Goal: Task Accomplishment & Management: Manage account settings

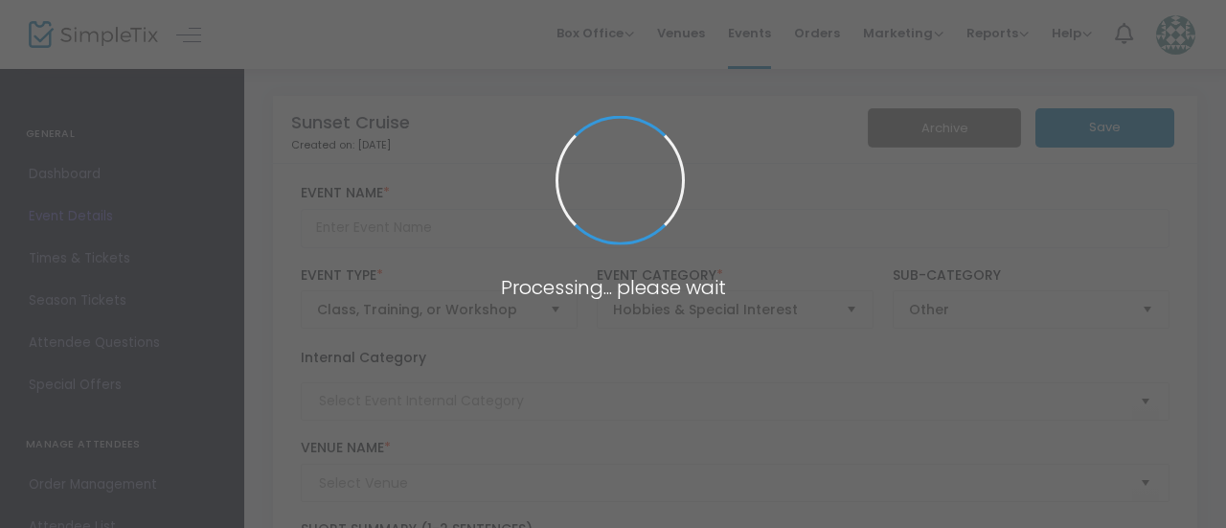
type input "Sunset Cruise"
type textarea "Join us on an evening boat tour of [GEOGRAPHIC_DATA][DOMAIN_NAME] of our talent…"
checkbox input "true"
type input "Register Now"
type input "[GEOGRAPHIC_DATA]"
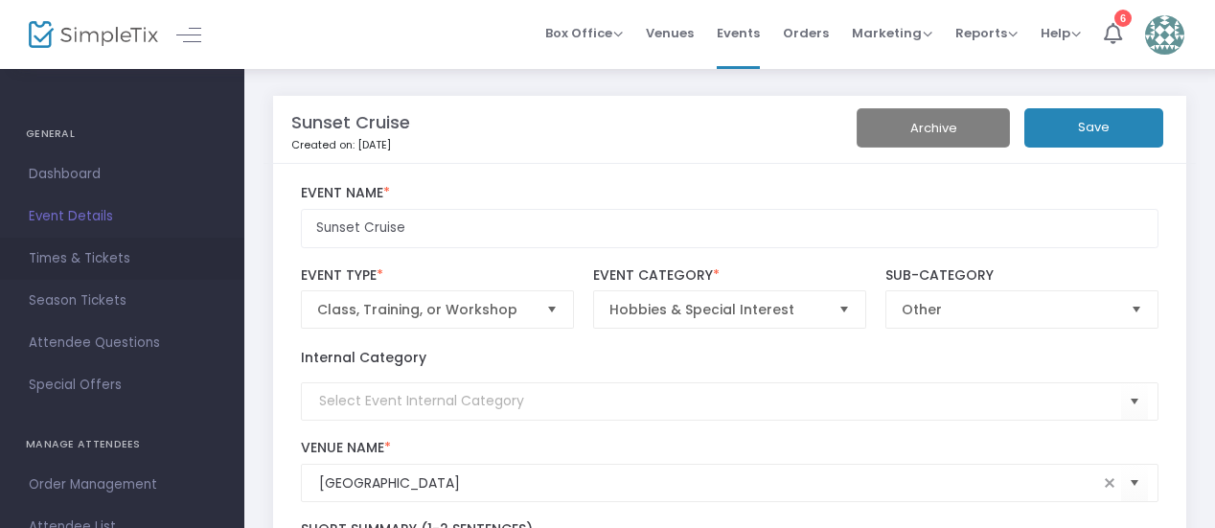
click at [67, 259] on span "Times & Tickets" at bounding box center [122, 258] width 187 height 25
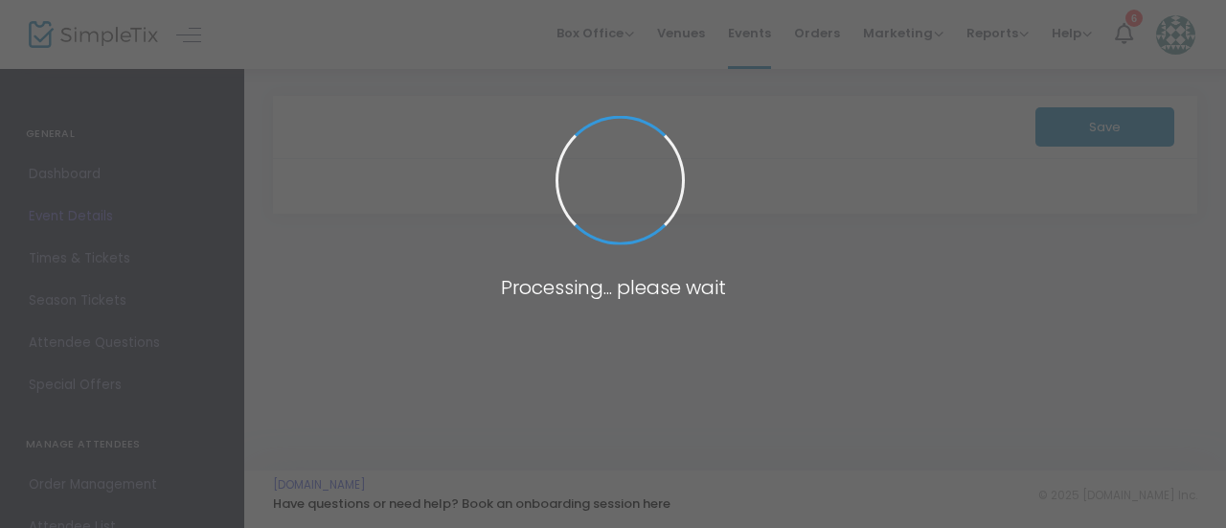
click at [88, 39] on span at bounding box center [613, 264] width 1226 height 528
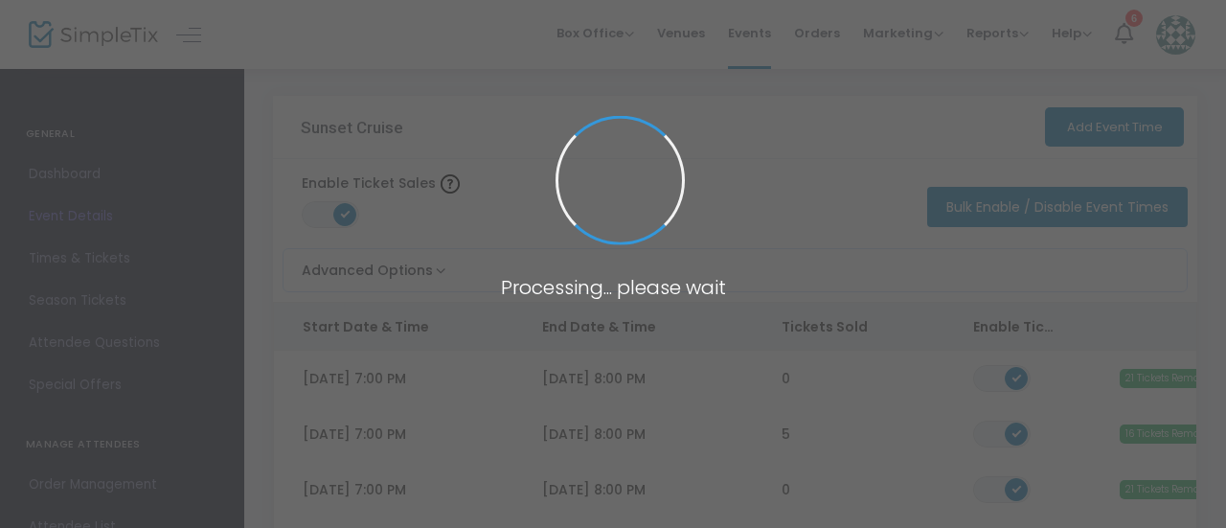
click at [88, 39] on span at bounding box center [613, 264] width 1226 height 528
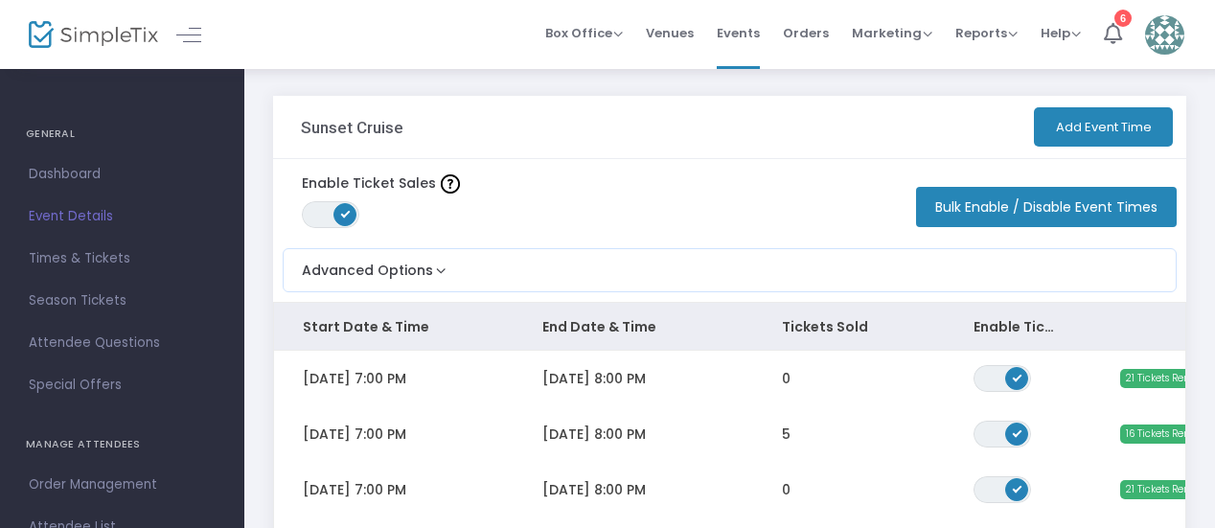
click at [88, 39] on img at bounding box center [93, 35] width 129 height 28
